Goal: Obtain resource: Obtain resource

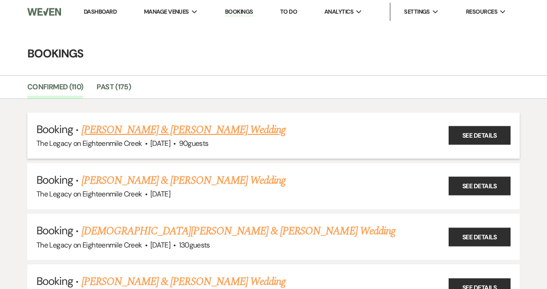
click at [221, 132] on link "[PERSON_NAME] & [PERSON_NAME] Wedding" at bounding box center [184, 130] width 204 height 16
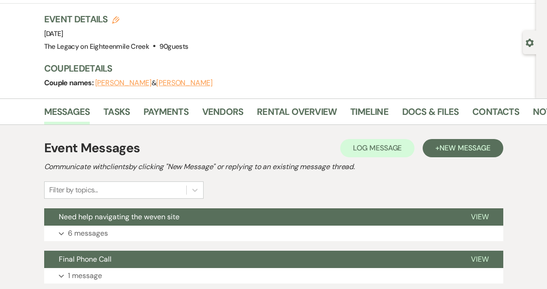
scroll to position [50, 0]
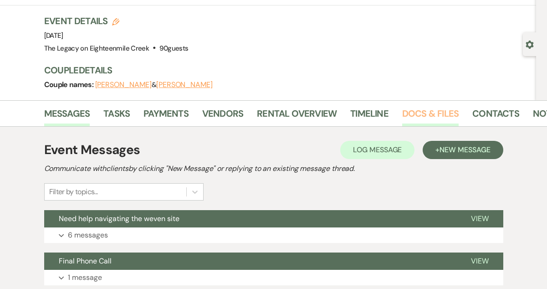
click at [424, 113] on link "Docs & Files" at bounding box center [430, 116] width 56 height 20
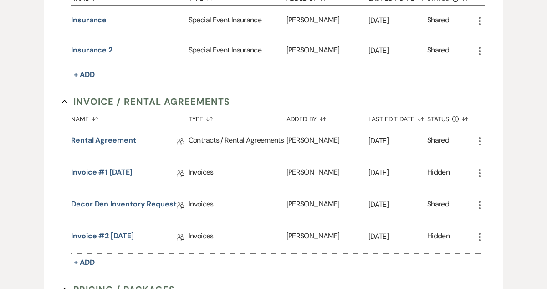
scroll to position [290, 0]
click at [123, 205] on link "Decor Den Inventory Request" at bounding box center [124, 205] width 106 height 14
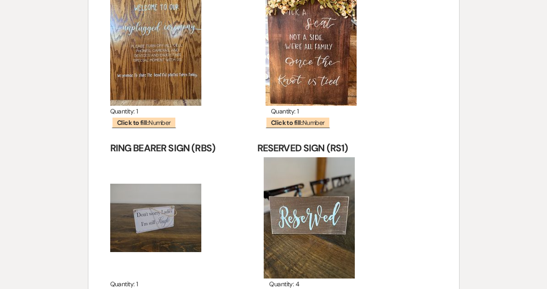
scroll to position [10103, 0]
